Goal: Information Seeking & Learning: Learn about a topic

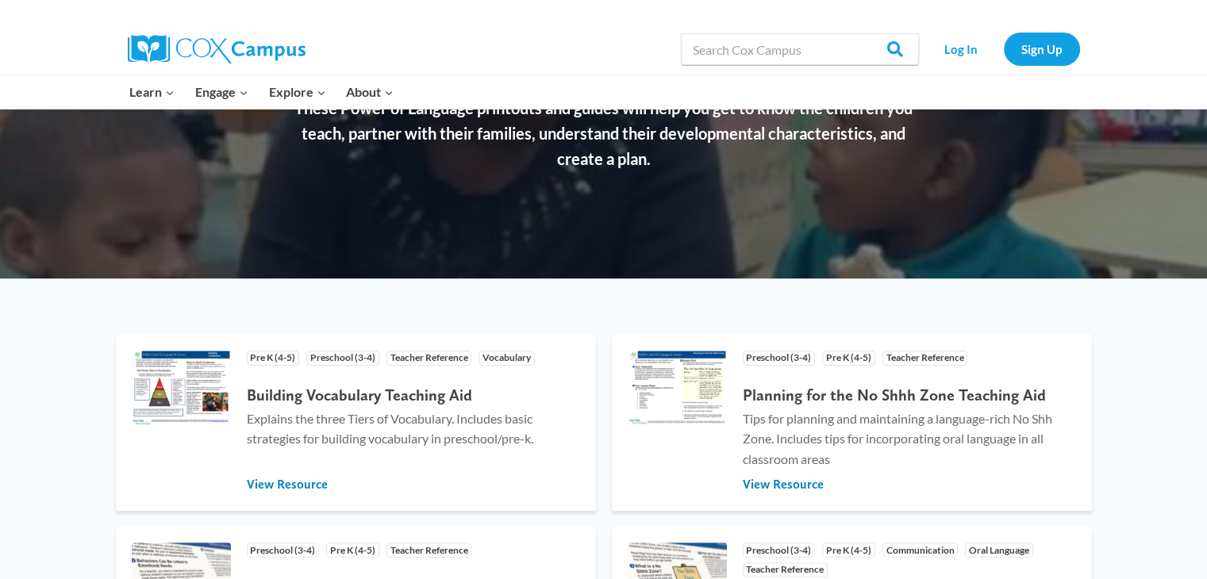
scroll to position [159, 0]
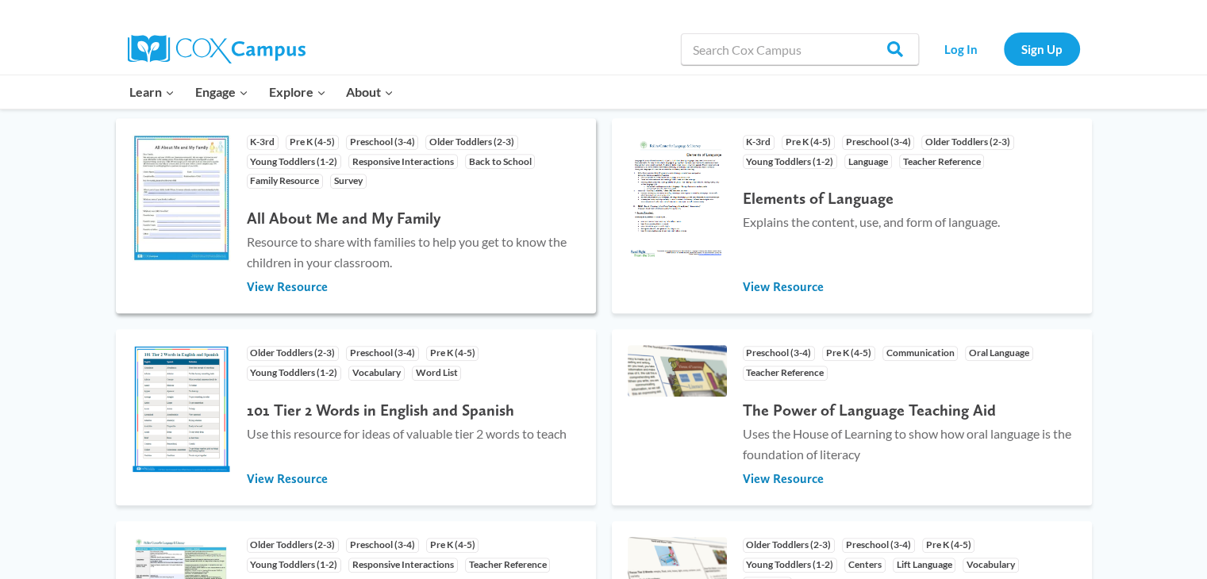
scroll to position [873, 0]
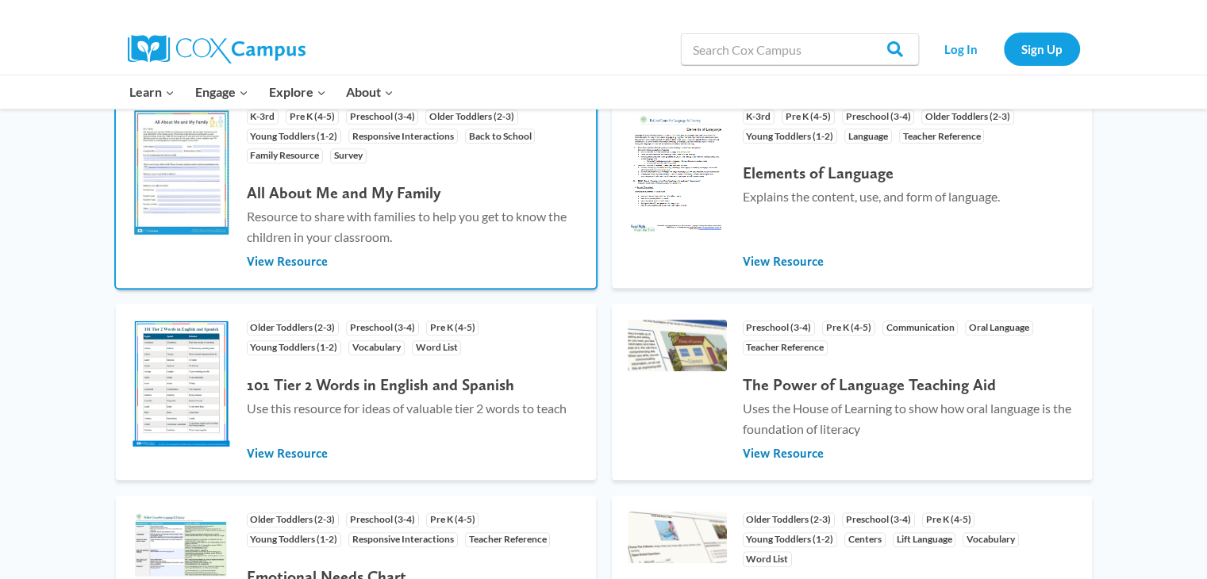
click at [309, 191] on h4 "All About Me and My Family" at bounding box center [413, 192] width 333 height 19
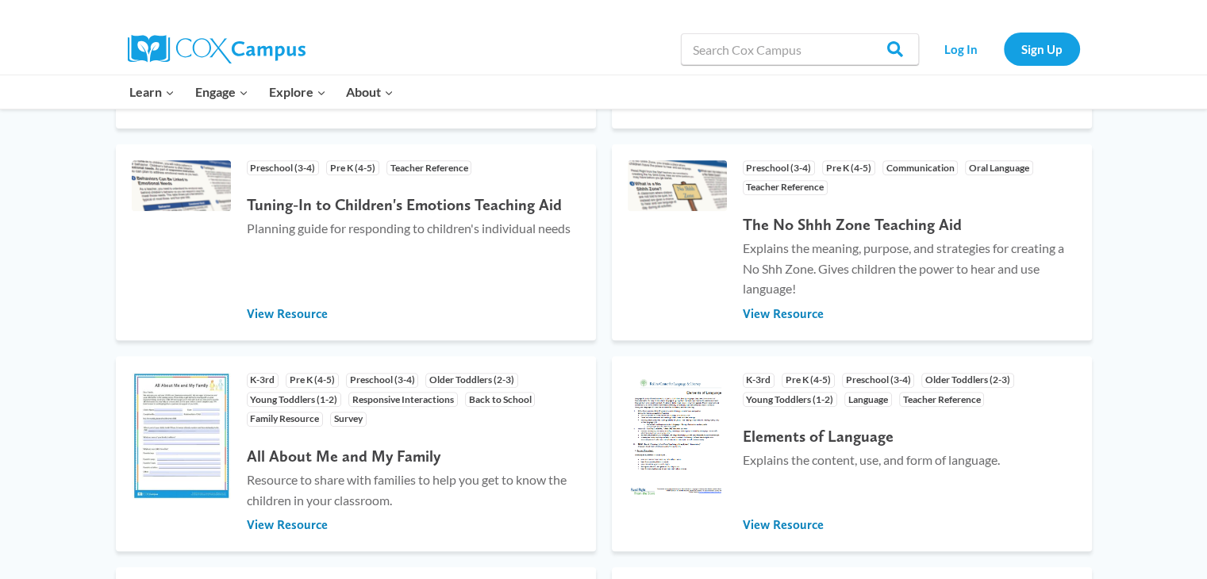
scroll to position [635, 0]
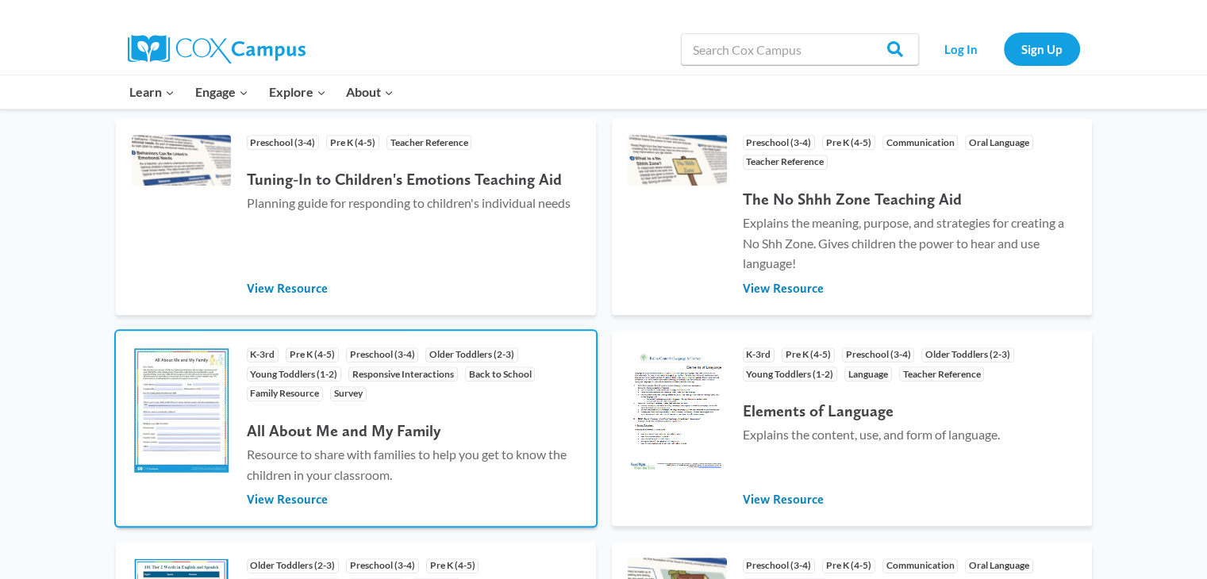
click at [163, 426] on img at bounding box center [181, 411] width 99 height 128
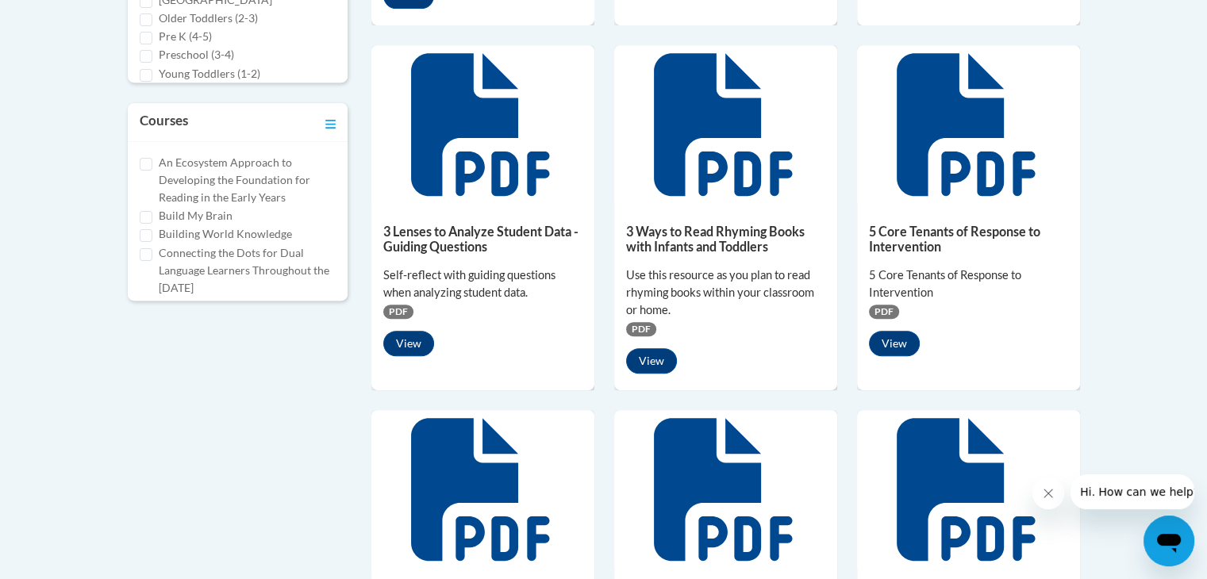
scroll to position [714, 0]
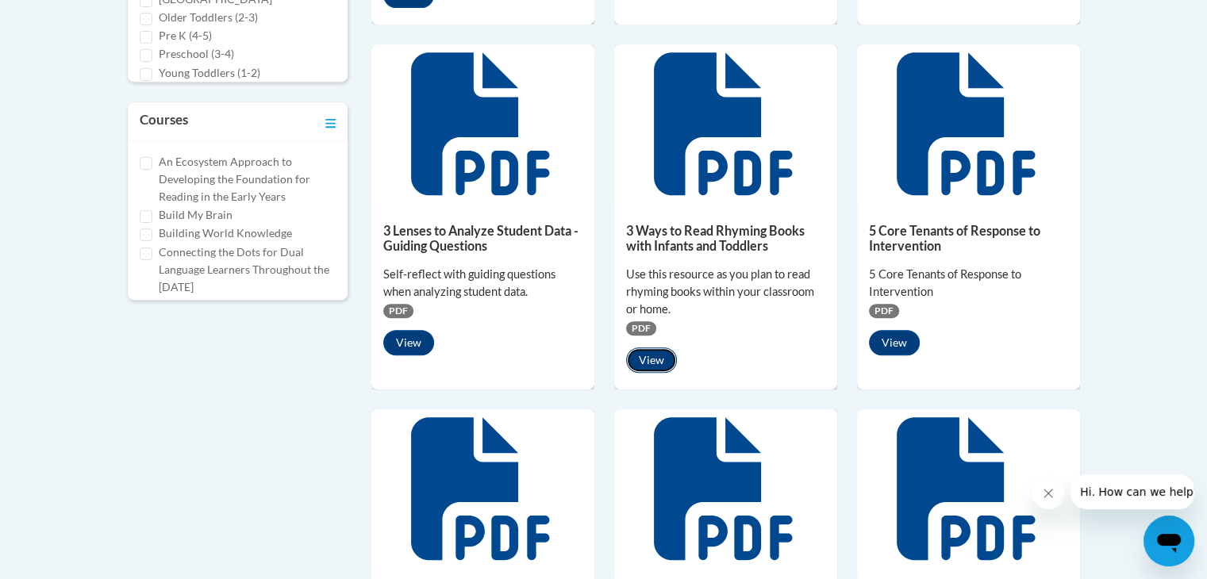
click at [646, 356] on button "View" at bounding box center [651, 360] width 51 height 25
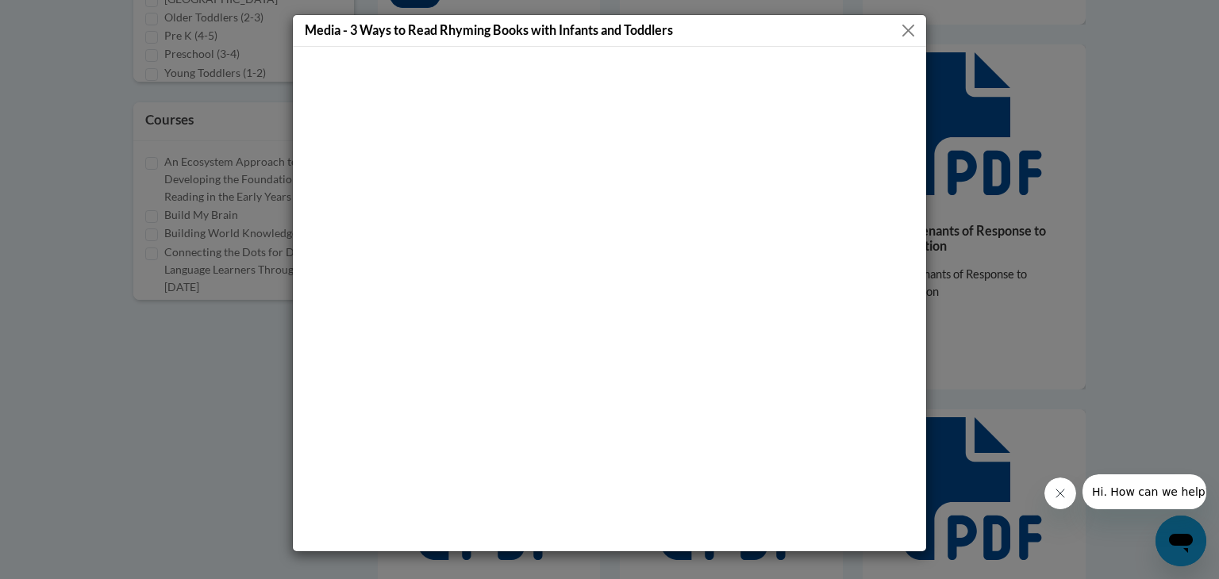
click at [905, 28] on button "Close" at bounding box center [908, 31] width 20 height 20
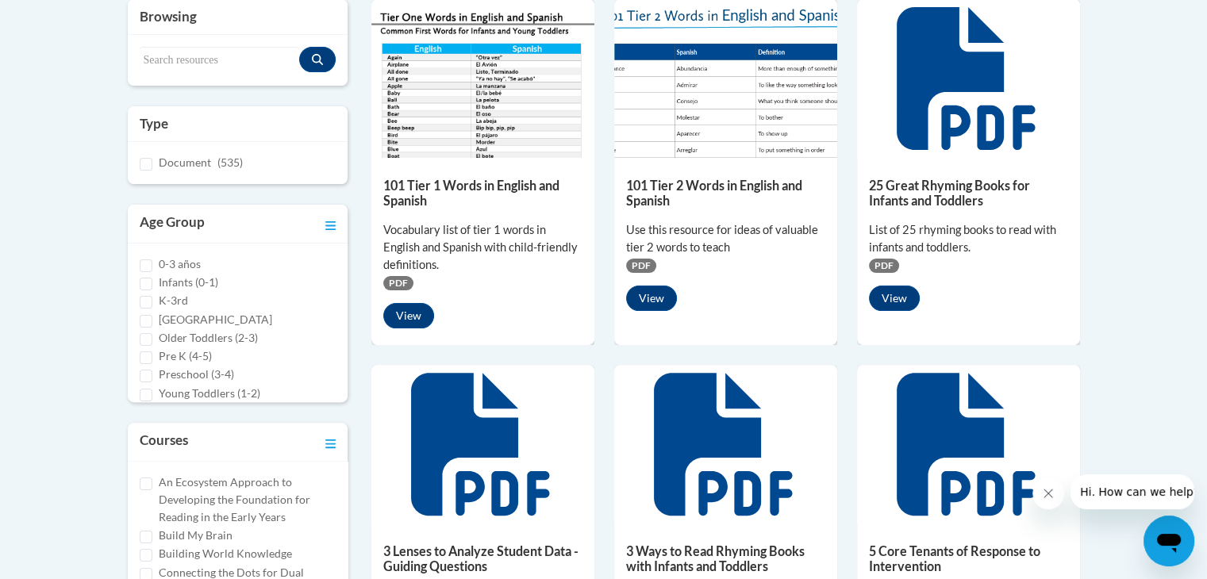
scroll to position [397, 0]
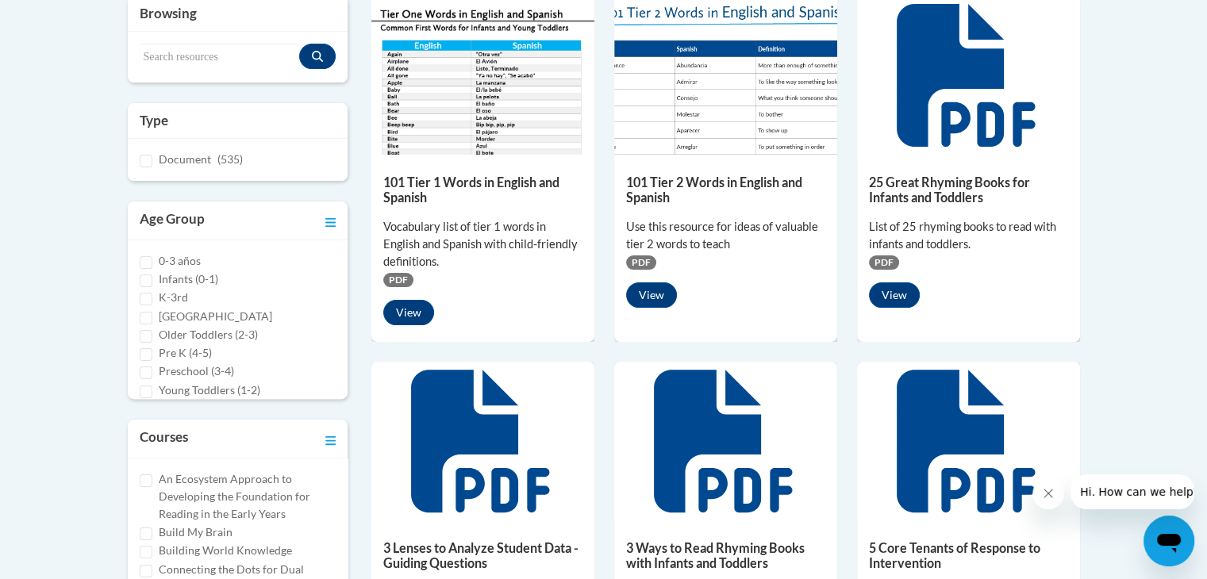
click at [143, 363] on div "Preschool (3-4)" at bounding box center [238, 371] width 197 height 17
click at [146, 348] on input "Pre K (4-5)" at bounding box center [146, 354] width 13 height 13
checkbox input "true"
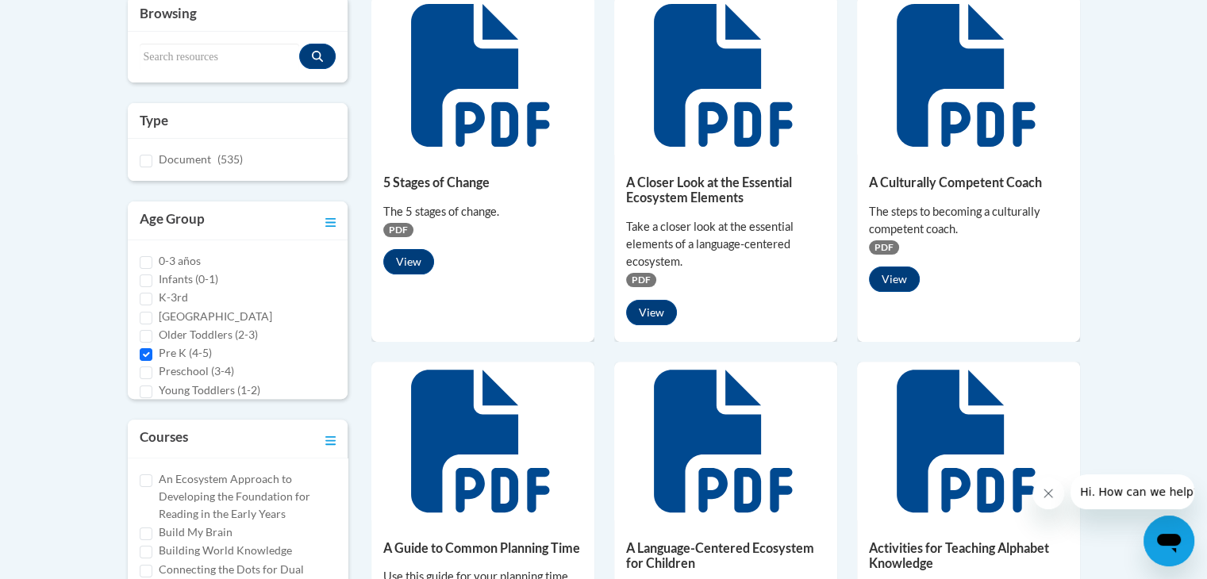
click at [151, 363] on div "Preschool (3-4)" at bounding box center [238, 371] width 197 height 17
click at [149, 369] on input "Preschool (3-4)" at bounding box center [146, 373] width 13 height 13
checkbox input "true"
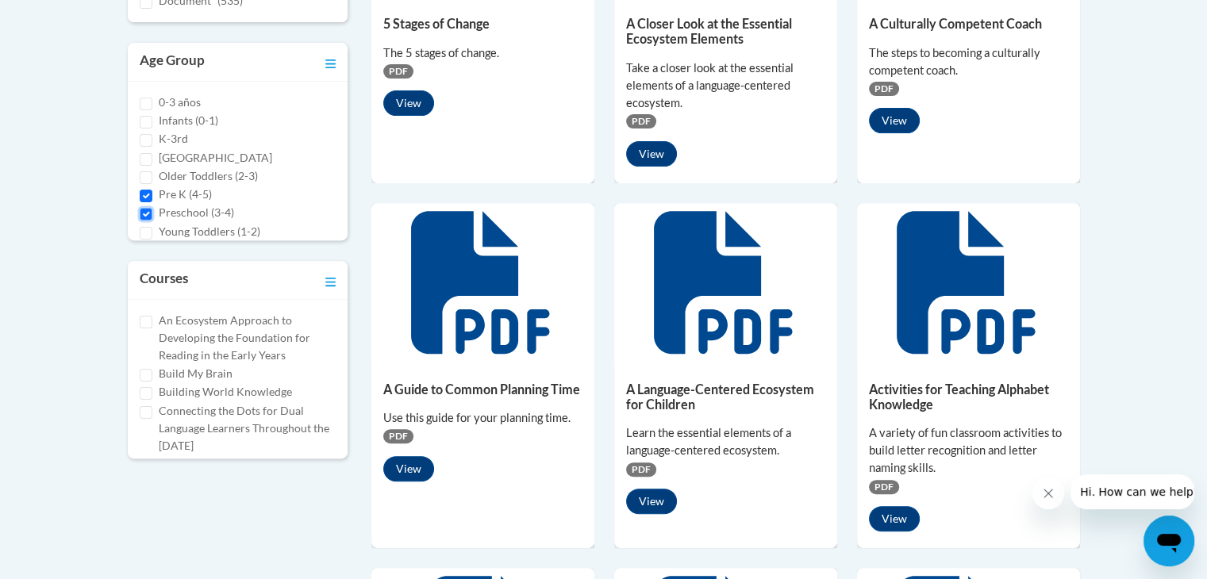
scroll to position [476, 0]
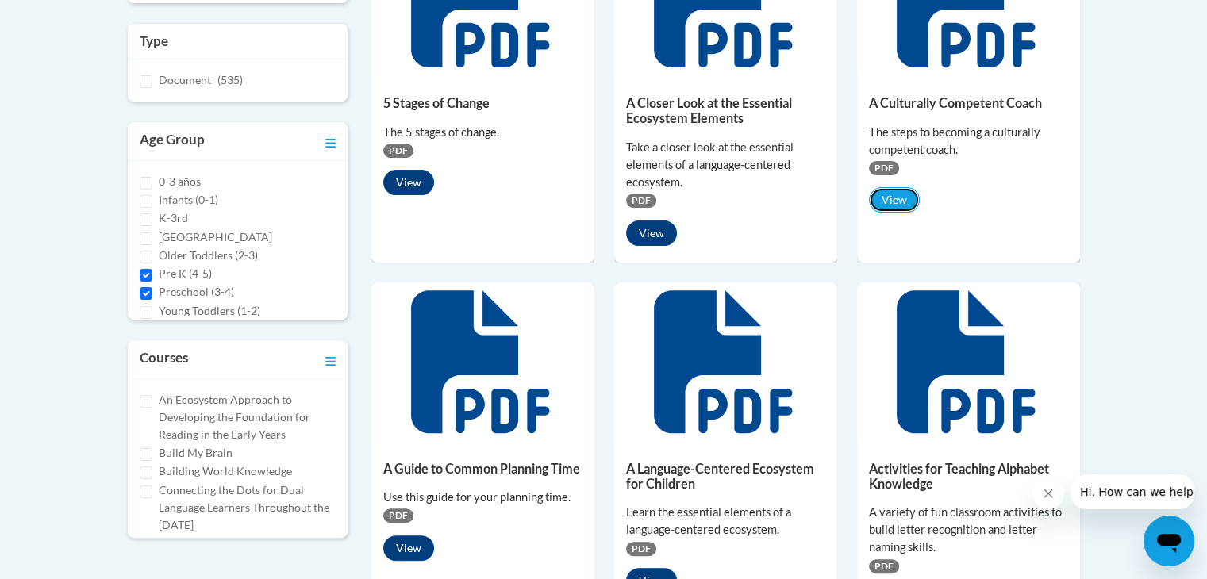
drag, startPoint x: 895, startPoint y: 196, endPoint x: 634, endPoint y: 168, distance: 262.5
click at [412, 186] on button "View" at bounding box center [408, 182] width 51 height 25
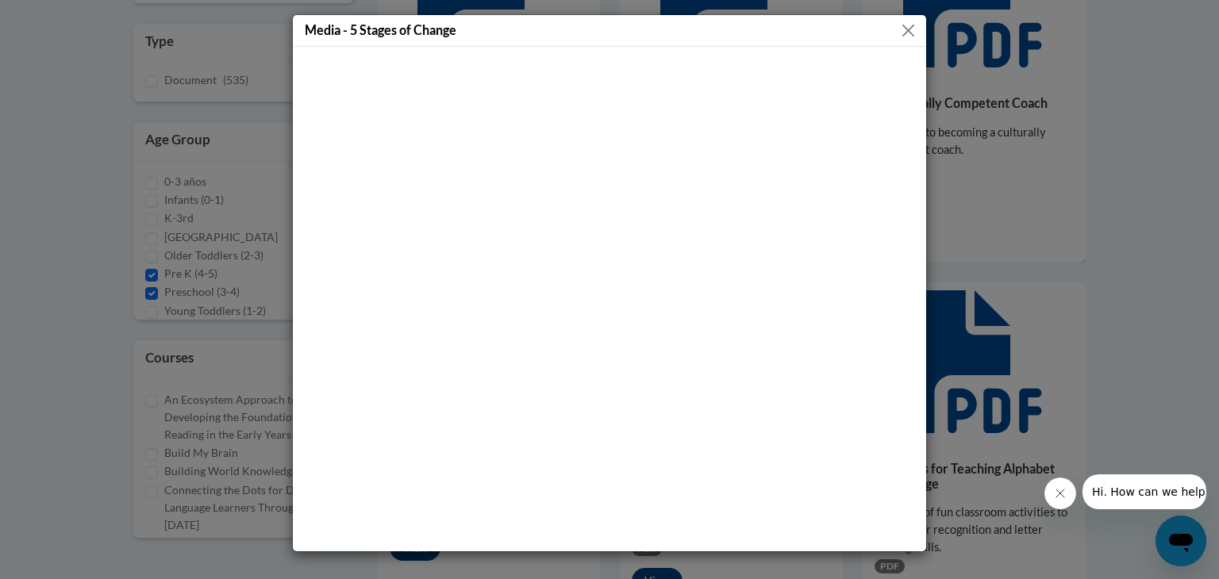
click at [918, 31] on div "Media - 5 Stages of Change" at bounding box center [609, 31] width 633 height 32
drag, startPoint x: 917, startPoint y: 31, endPoint x: 904, endPoint y: 33, distance: 13.7
click at [914, 33] on button "Close" at bounding box center [908, 31] width 20 height 20
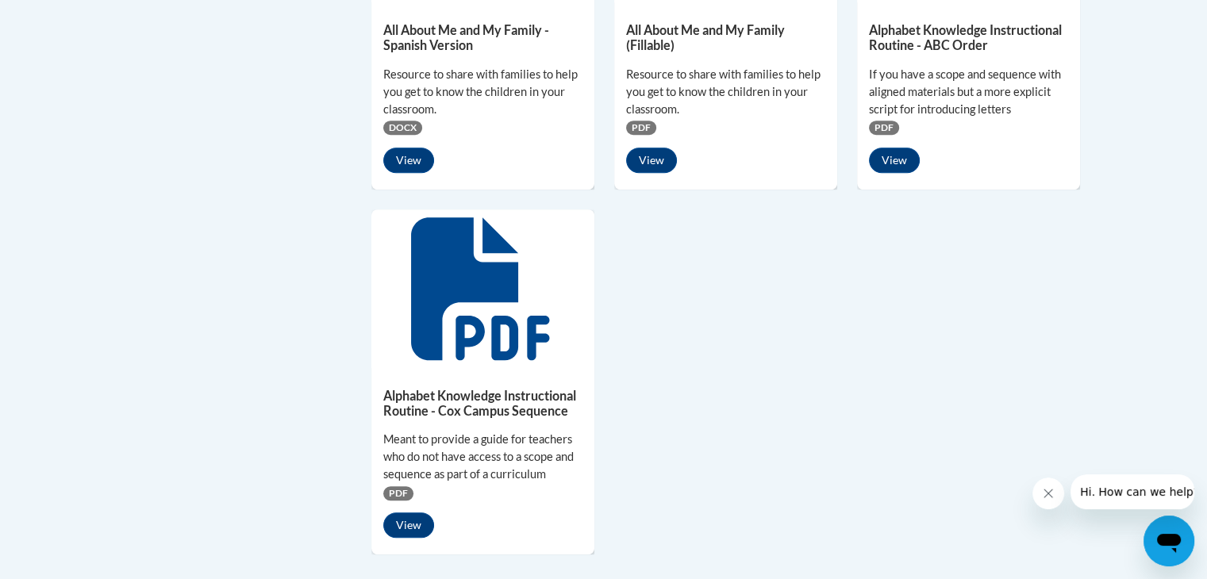
scroll to position [952, 0]
